Goal: Task Accomplishment & Management: Use online tool/utility

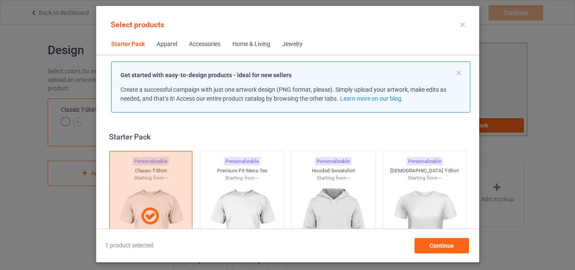
scroll to position [54, 0]
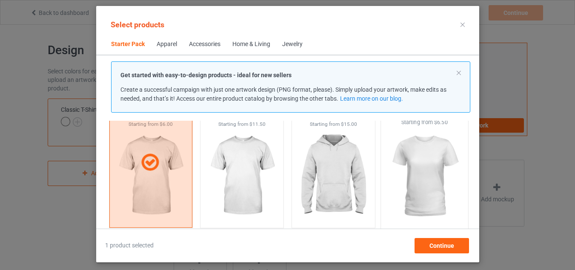
click at [422, 172] on img at bounding box center [425, 176] width 80 height 100
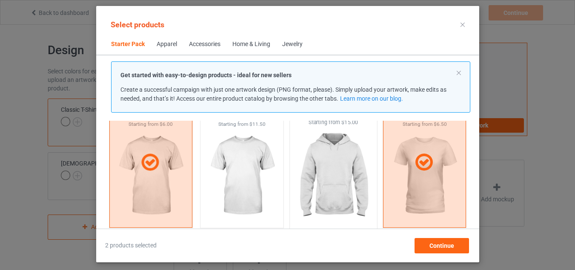
click at [344, 191] on img at bounding box center [333, 176] width 80 height 100
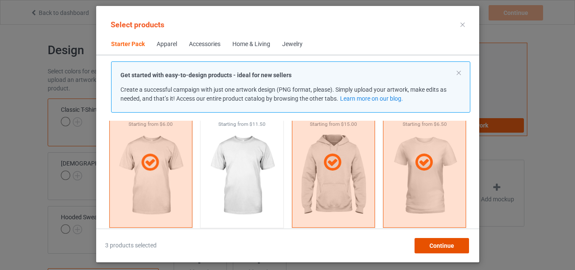
click at [443, 244] on span "Continue" at bounding box center [441, 245] width 25 height 7
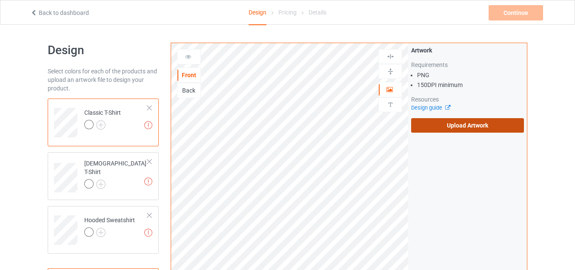
click at [460, 122] on label "Upload Artwork" at bounding box center [467, 125] width 113 height 14
click at [0, 0] on input "Upload Artwork" at bounding box center [0, 0] width 0 height 0
click at [457, 123] on label "Upload Artwork" at bounding box center [467, 125] width 113 height 14
click at [0, 0] on input "Upload Artwork" at bounding box center [0, 0] width 0 height 0
click at [464, 121] on label "Upload Artwork" at bounding box center [467, 125] width 113 height 14
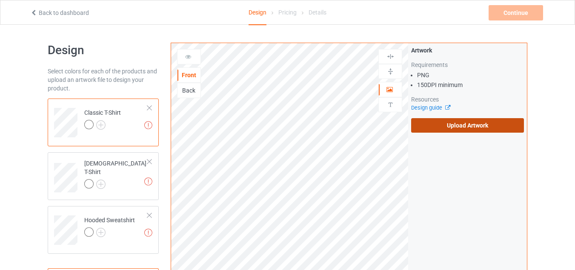
click at [0, 0] on input "Upload Artwork" at bounding box center [0, 0] width 0 height 0
click at [449, 125] on label "Upload Artwork" at bounding box center [467, 125] width 113 height 14
click at [0, 0] on input "Upload Artwork" at bounding box center [0, 0] width 0 height 0
click at [457, 118] on label "Upload Artwork" at bounding box center [467, 125] width 113 height 14
click at [0, 0] on input "Upload Artwork" at bounding box center [0, 0] width 0 height 0
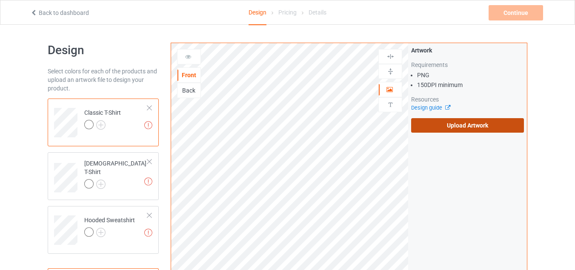
click at [439, 122] on label "Upload Artwork" at bounding box center [467, 125] width 113 height 14
click at [0, 0] on input "Upload Artwork" at bounding box center [0, 0] width 0 height 0
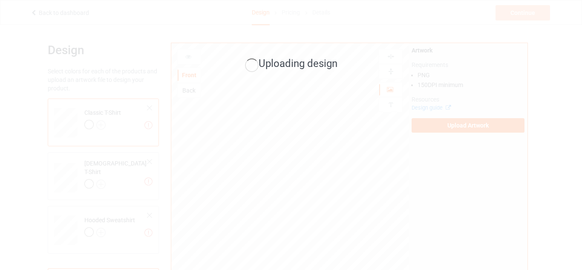
click at [265, 100] on div "Uploading design" at bounding box center [291, 135] width 582 height 270
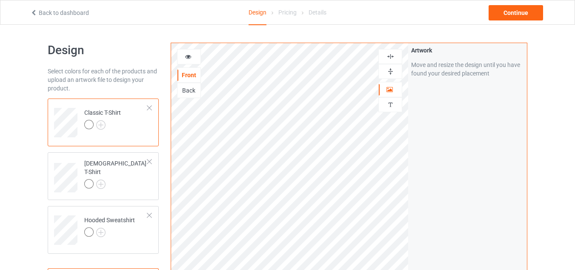
click at [88, 128] on div at bounding box center [88, 124] width 9 height 9
click at [98, 124] on img at bounding box center [100, 124] width 9 height 9
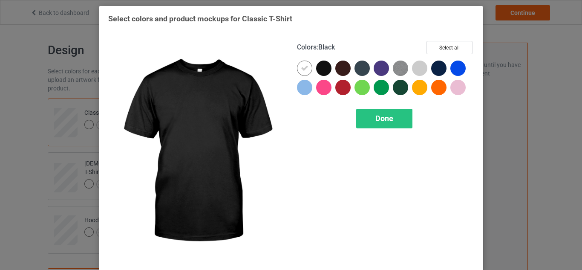
click at [320, 74] on div at bounding box center [323, 67] width 15 height 15
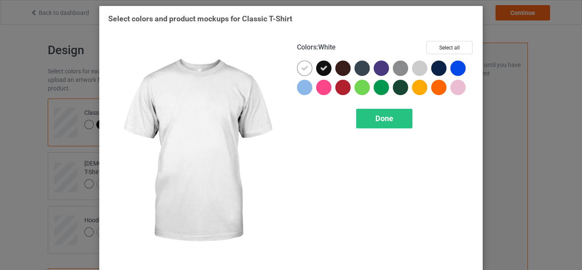
click at [305, 71] on icon at bounding box center [305, 68] width 8 height 8
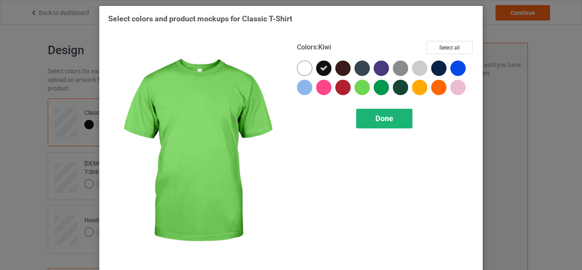
click at [392, 118] on div "Done" at bounding box center [384, 119] width 56 height 20
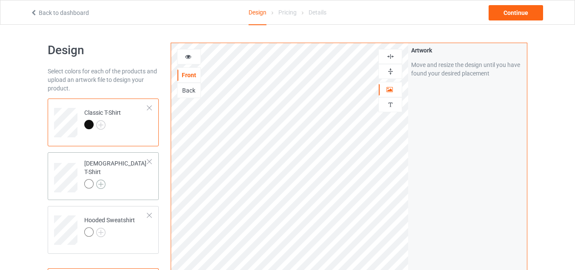
click at [101, 179] on img at bounding box center [100, 183] width 9 height 9
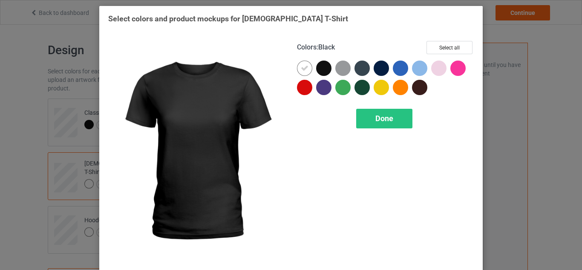
click at [318, 68] on div at bounding box center [323, 67] width 15 height 15
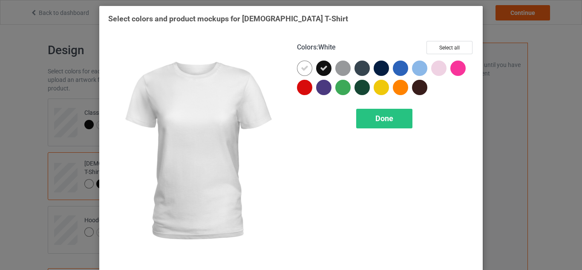
click at [303, 67] on icon at bounding box center [305, 68] width 8 height 8
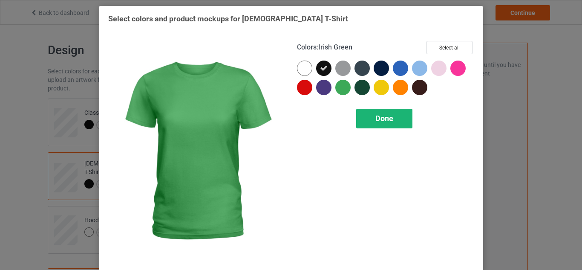
click at [383, 124] on div "Done" at bounding box center [384, 119] width 56 height 20
